Goal: Information Seeking & Learning: Find specific fact

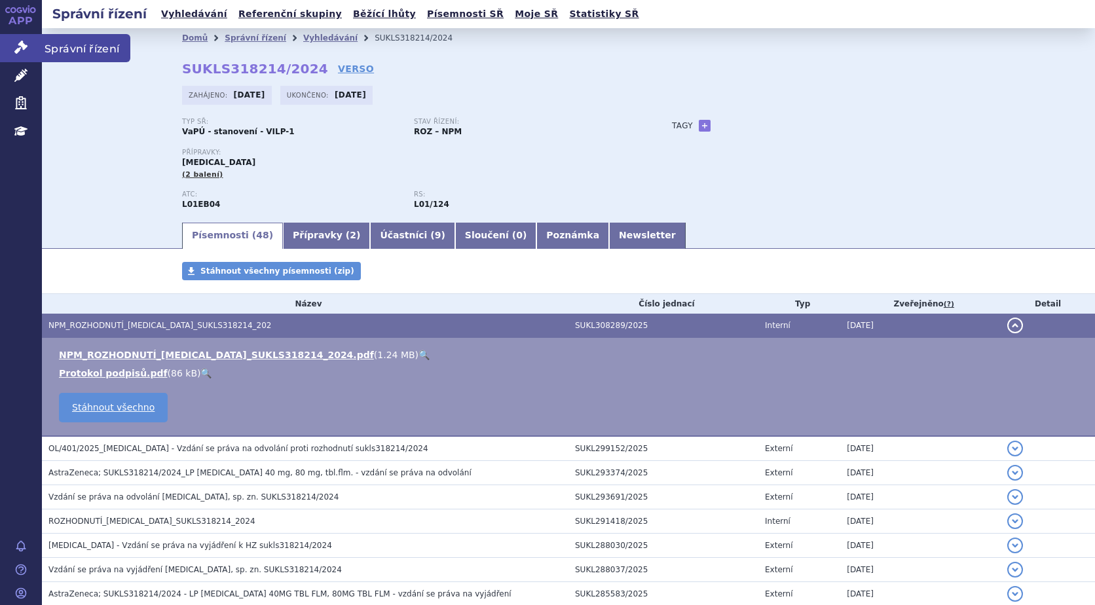
click at [22, 46] on icon at bounding box center [20, 47] width 13 height 13
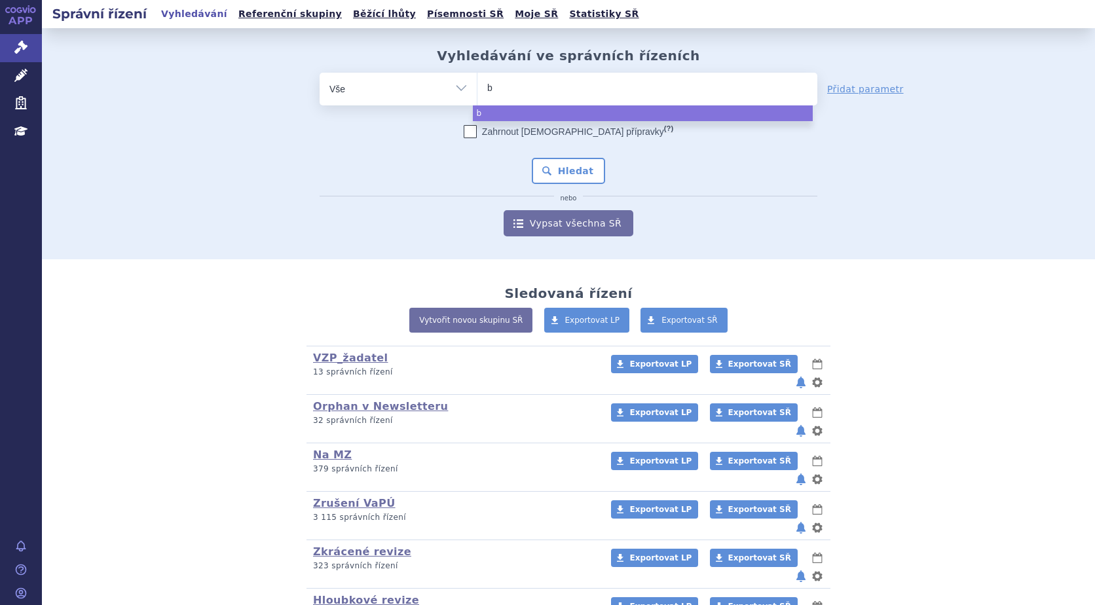
type input "ba"
type input "b"
type input "be"
type input "bey"
type input "beyf"
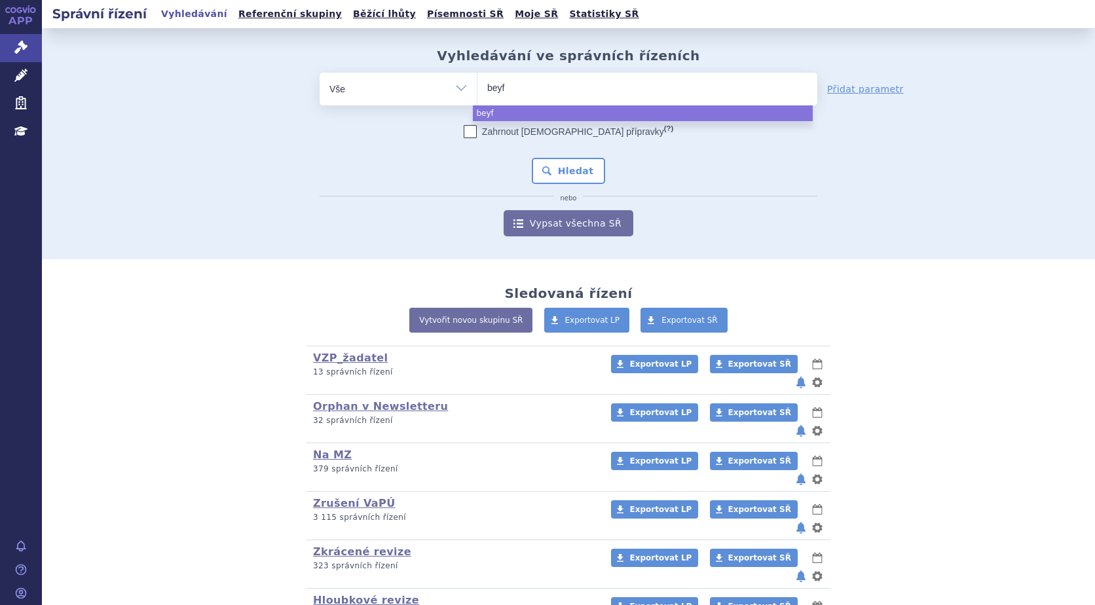
type input "beyfo"
type input "beyfor"
type input "beyfortu"
type input "beyfortus"
select select "beyfortus"
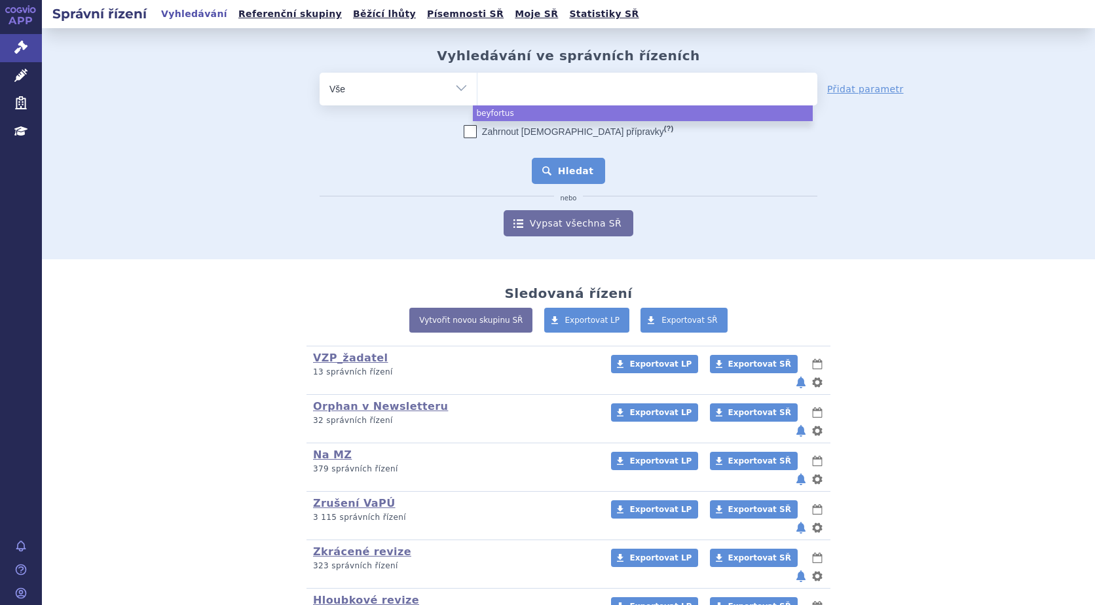
click at [559, 165] on button "Hledat" at bounding box center [569, 171] width 74 height 26
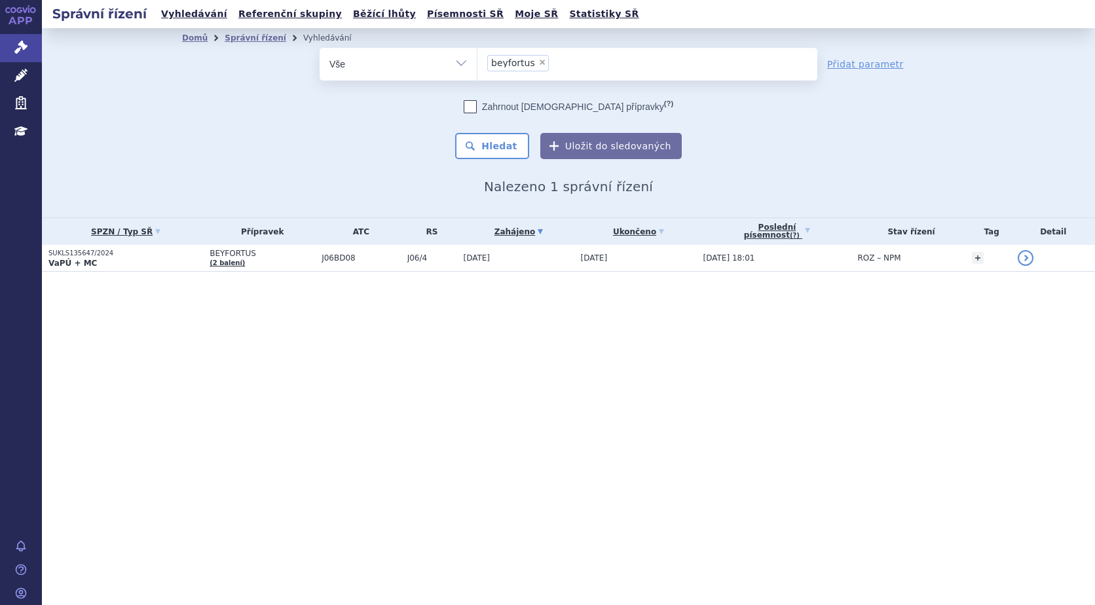
click at [85, 259] on strong "VaPÚ + MC" at bounding box center [72, 263] width 48 height 9
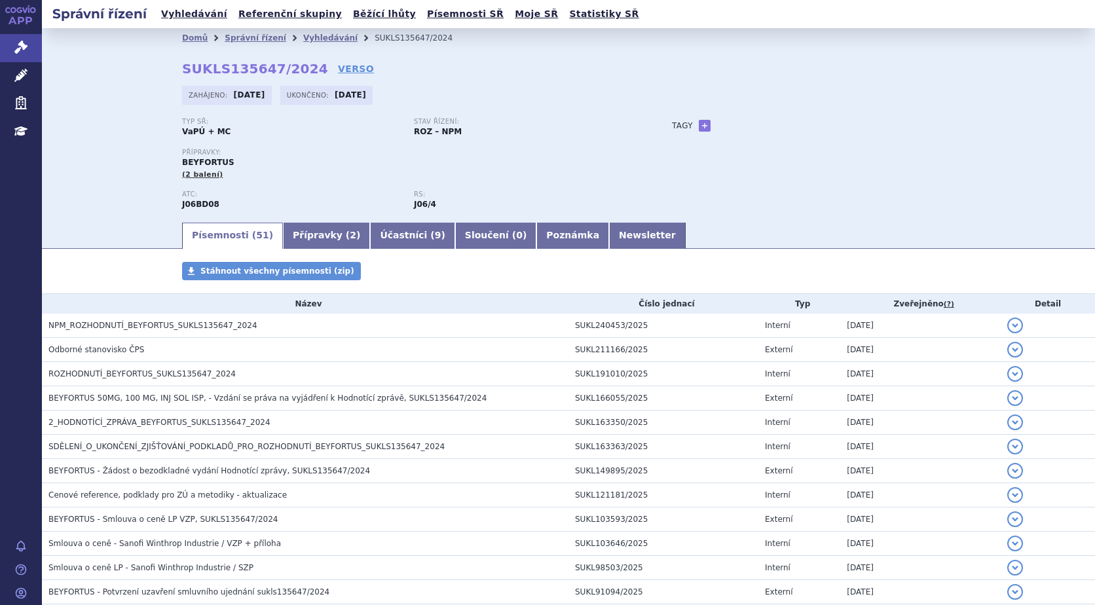
click at [119, 324] on span "NPM_ROZHODNUTÍ_BEYFORTUS_SUKLS135647_2024" at bounding box center [152, 325] width 209 height 9
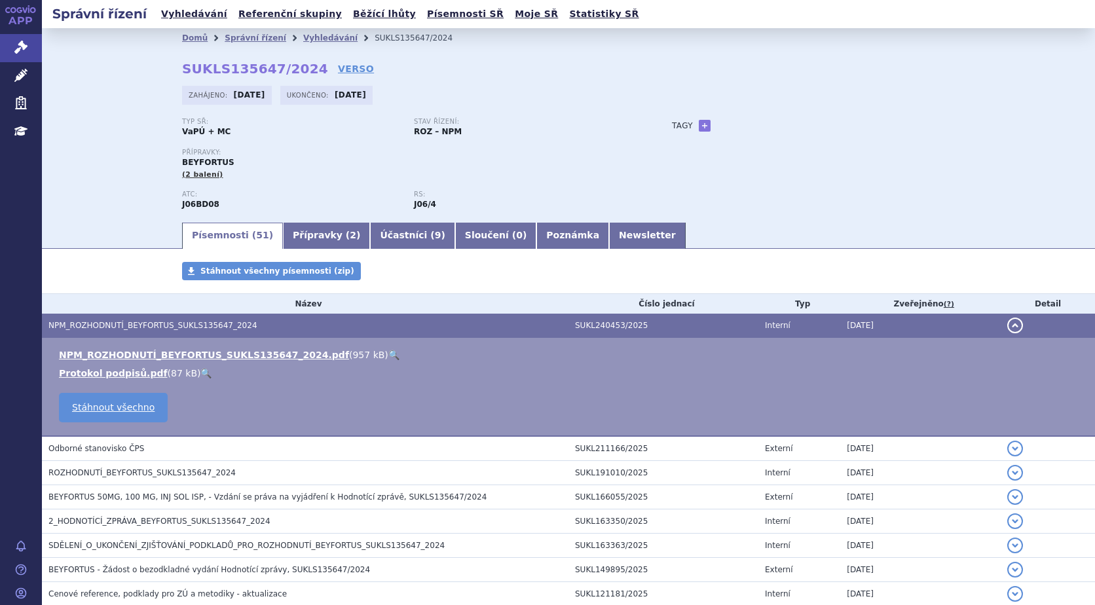
click at [388, 352] on link "🔍" at bounding box center [393, 355] width 11 height 10
